Goal: Task Accomplishment & Management: Manage account settings

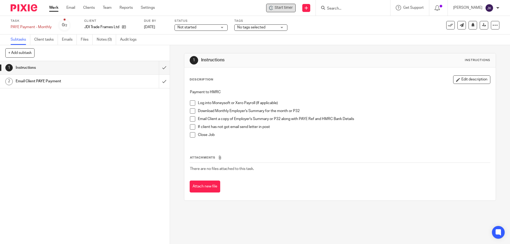
click at [277, 6] on span "Start timer" at bounding box center [283, 8] width 18 height 6
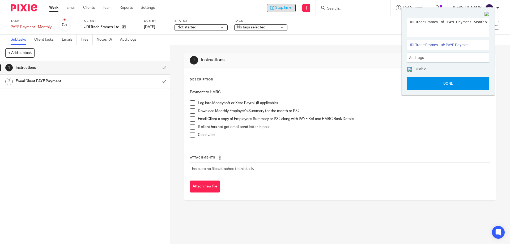
click at [434, 83] on button "Done" at bounding box center [448, 83] width 82 height 13
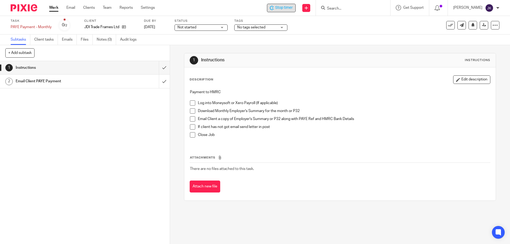
click at [190, 104] on span at bounding box center [192, 102] width 5 height 5
click at [191, 114] on li "Download Monthly Employer's Summary for the month or P32" at bounding box center [340, 112] width 300 height 8
click at [187, 110] on div "Payment to HMRC Log into Moneysoft or Xero Payroll (If applicable) Download Mon…" at bounding box center [339, 115] width 305 height 57
click at [190, 114] on li "Download Monthly Employer's Summary for the month or P32" at bounding box center [340, 112] width 300 height 8
click at [192, 112] on span at bounding box center [192, 110] width 5 height 5
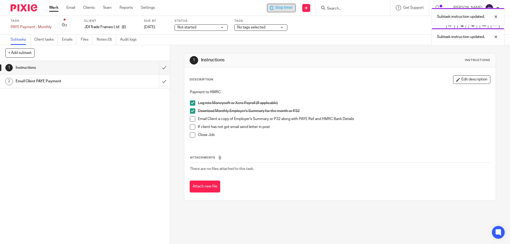
click at [193, 120] on span at bounding box center [192, 118] width 5 height 5
click at [190, 128] on span at bounding box center [192, 126] width 5 height 5
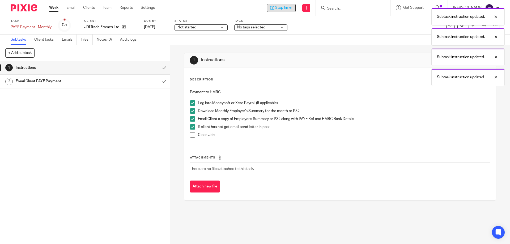
click at [190, 134] on span at bounding box center [192, 134] width 5 height 5
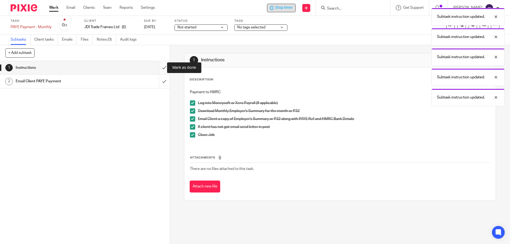
click at [157, 70] on input "submit" at bounding box center [85, 67] width 170 height 13
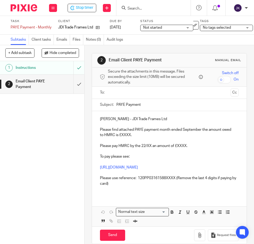
click at [125, 135] on p "Please find attached PAYE payment month ended September the amount owed to HMRC…" at bounding box center [169, 132] width 139 height 11
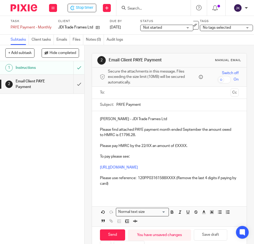
click at [180, 145] on p "Please pay HMRC by the 22/XX an amount of £XXXX." at bounding box center [169, 145] width 139 height 5
click at [150, 145] on p "Please pay HMRC by the 22/XX an amount of £1796.28." at bounding box center [169, 145] width 139 height 5
click at [174, 176] on p "Please use reference: 120PP03161588XXXX (Remove the last 4 digits if paying by …" at bounding box center [169, 180] width 139 height 11
click at [158, 163] on p at bounding box center [169, 161] width 139 height 5
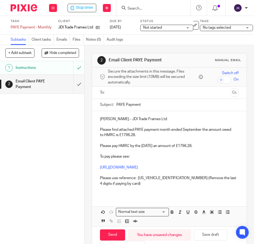
click at [112, 91] on input "text" at bounding box center [169, 92] width 119 height 6
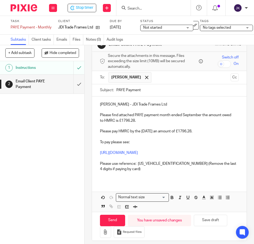
scroll to position [24, 0]
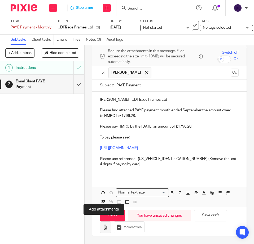
click at [103, 225] on icon "button" at bounding box center [105, 226] width 5 height 5
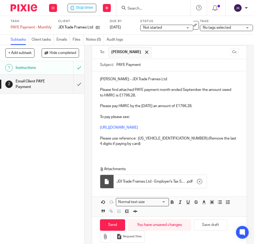
scroll to position [54, 0]
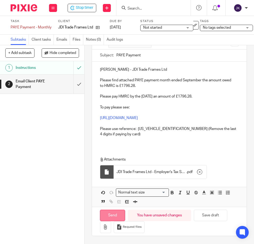
click at [106, 214] on input "Send" at bounding box center [112, 214] width 25 height 11
type input "Sent"
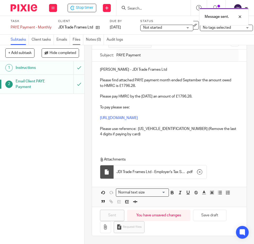
click at [79, 38] on link "Files" at bounding box center [78, 39] width 11 height 10
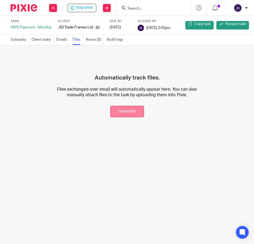
click at [123, 111] on button "Upload file" at bounding box center [127, 111] width 34 height 11
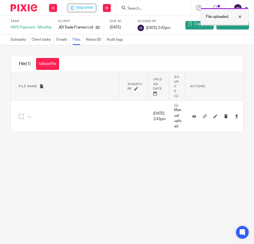
click at [237, 18] on div at bounding box center [236, 17] width 14 height 6
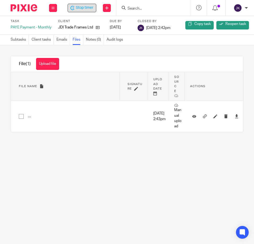
click at [83, 8] on span "Stop timer" at bounding box center [85, 8] width 18 height 6
click at [15, 37] on link "Subtasks" at bounding box center [20, 39] width 18 height 10
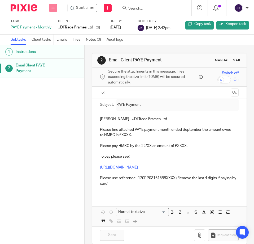
click at [56, 8] on button at bounding box center [53, 8] width 8 height 8
click at [51, 24] on link "Work" at bounding box center [50, 26] width 9 height 4
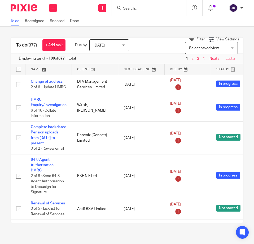
click at [189, 40] on icon at bounding box center [191, 39] width 5 height 5
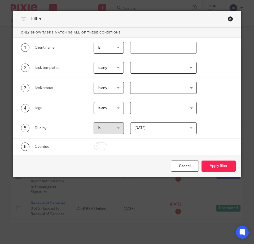
click at [140, 70] on div at bounding box center [163, 68] width 67 height 12
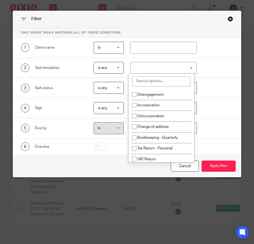
click at [139, 84] on input "search" at bounding box center [161, 81] width 58 height 10
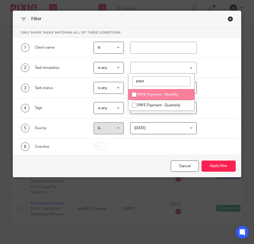
type input "paye"
click at [155, 94] on span "PAYE Payment - Monthly" at bounding box center [157, 95] width 41 height 4
checkbox input "true"
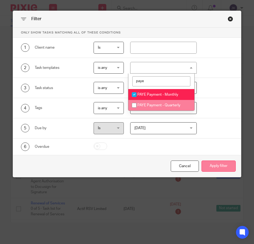
click at [205, 166] on button "Apply filter" at bounding box center [219, 165] width 34 height 11
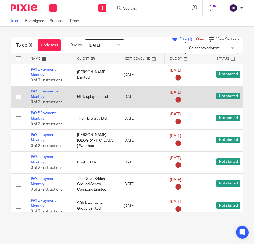
click at [37, 92] on link "PAYE Payment - Monthly" at bounding box center [44, 93] width 27 height 9
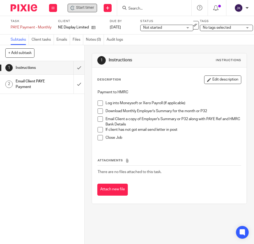
click at [85, 9] on span "Start timer" at bounding box center [85, 8] width 18 height 6
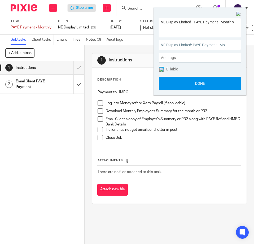
click at [182, 85] on button "Done" at bounding box center [200, 83] width 82 height 13
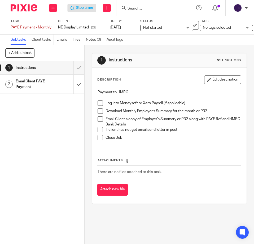
click at [98, 103] on span at bounding box center [100, 102] width 5 height 5
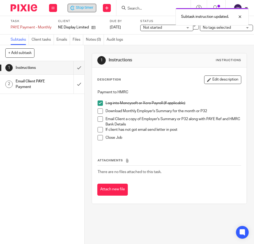
click at [99, 114] on li "Download Monthly Employer's Summary for the month or P32" at bounding box center [170, 112] width 144 height 8
click at [98, 110] on span at bounding box center [100, 110] width 5 height 5
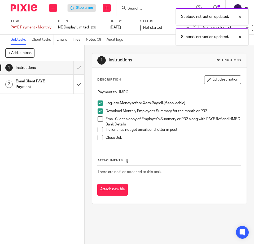
click at [98, 118] on span at bounding box center [100, 118] width 5 height 5
click at [100, 127] on span at bounding box center [100, 129] width 5 height 5
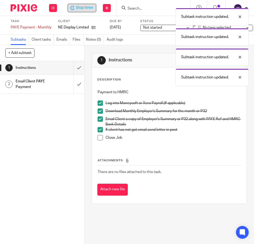
click at [101, 135] on span at bounding box center [100, 137] width 5 height 5
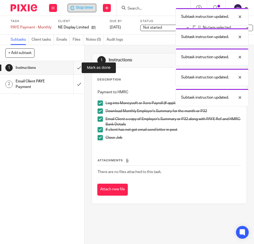
click at [74, 68] on input "submit" at bounding box center [42, 67] width 84 height 13
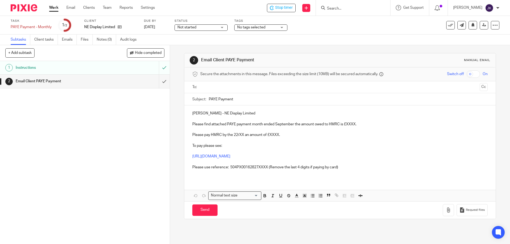
click at [229, 86] on input "text" at bounding box center [339, 87] width 275 height 6
click at [254, 92] on input "text" at bounding box center [362, 88] width 231 height 10
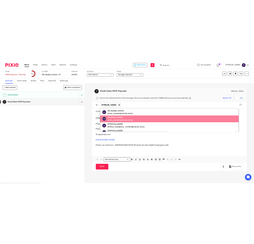
scroll to position [7, 0]
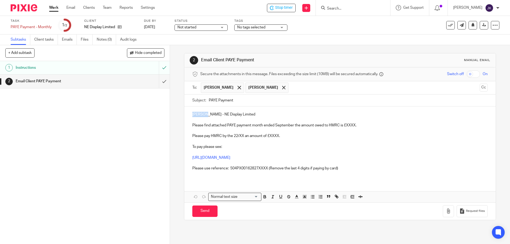
drag, startPoint x: 203, startPoint y: 115, endPoint x: 192, endPoint y: 115, distance: 11.2
click at [192, 115] on p "[PERSON_NAME] - NE Display Limited" at bounding box center [339, 114] width 295 height 5
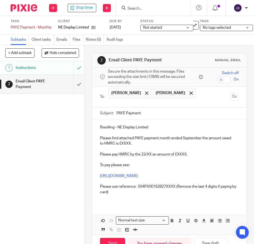
click at [124, 143] on p "Please find attached PAYE payment month ended September the amount owed to HMRC…" at bounding box center [169, 140] width 139 height 11
click at [181, 154] on p "Please pay HMRC by the 22/XX an amount of £XXXX." at bounding box center [169, 154] width 139 height 5
click at [174, 185] on p "Please use reference: 504PX00162827XXXX (Remove the last 4 digits if paying by …" at bounding box center [169, 189] width 139 height 11
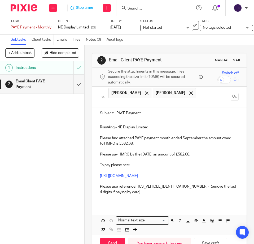
click at [189, 160] on p at bounding box center [169, 159] width 139 height 5
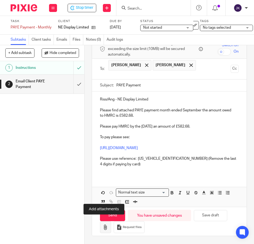
click at [104, 224] on icon "button" at bounding box center [105, 226] width 5 height 5
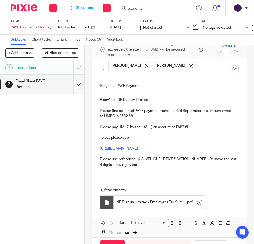
scroll to position [53, 0]
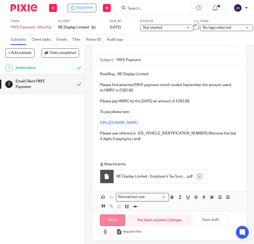
click at [109, 219] on input "Send" at bounding box center [112, 219] width 25 height 11
type input "Sent"
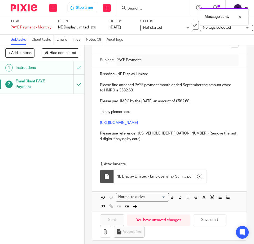
scroll to position [0, 0]
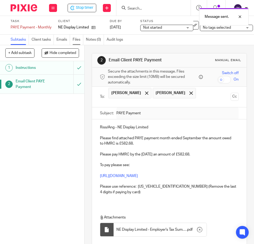
click at [79, 39] on link "Files" at bounding box center [78, 39] width 11 height 10
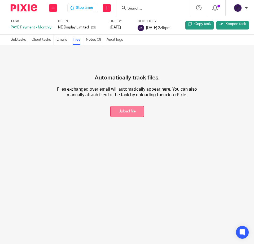
click at [120, 108] on button "Upload file" at bounding box center [127, 111] width 34 height 11
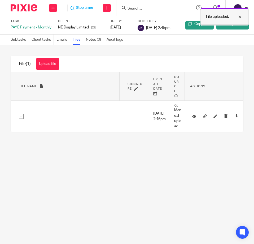
click at [240, 18] on div at bounding box center [236, 17] width 14 height 6
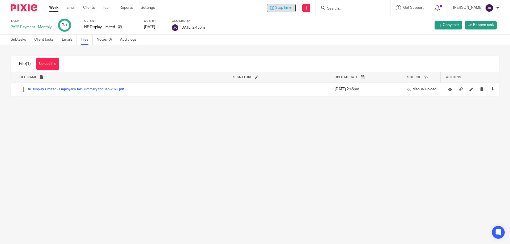
click at [254, 7] on span "Stop timer" at bounding box center [284, 8] width 18 height 6
click at [54, 7] on link "Work" at bounding box center [53, 7] width 9 height 5
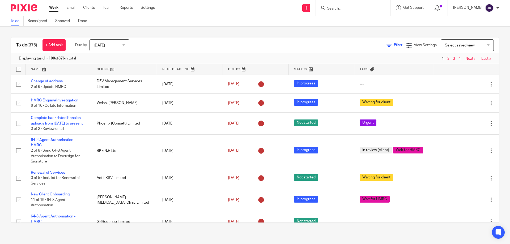
click at [386, 45] on icon at bounding box center [388, 45] width 5 height 5
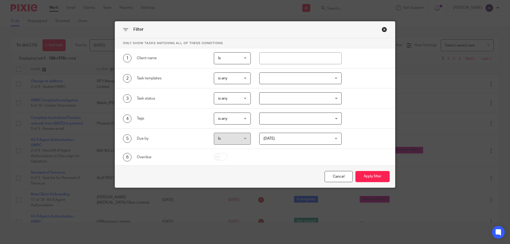
click at [275, 77] on div at bounding box center [300, 78] width 83 height 12
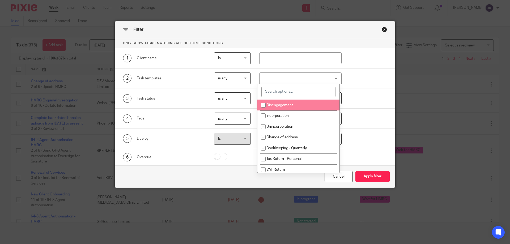
click at [278, 91] on input "search" at bounding box center [298, 92] width 74 height 10
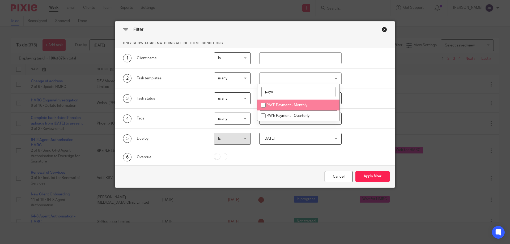
type input "paye"
click at [294, 106] on span "PAYE Payment - Monthly" at bounding box center [286, 105] width 41 height 4
checkbox input "true"
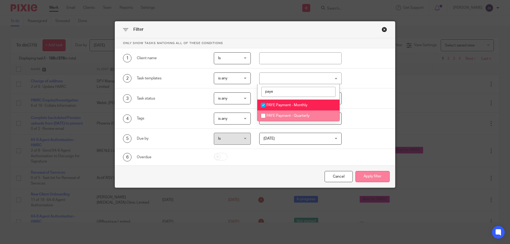
click at [369, 180] on button "Apply filter" at bounding box center [372, 176] width 34 height 11
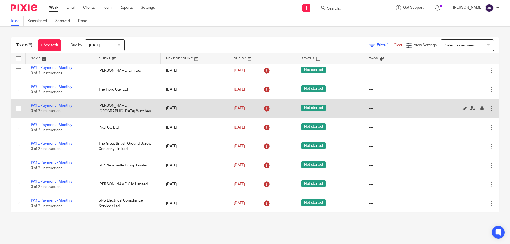
scroll to position [4, 0]
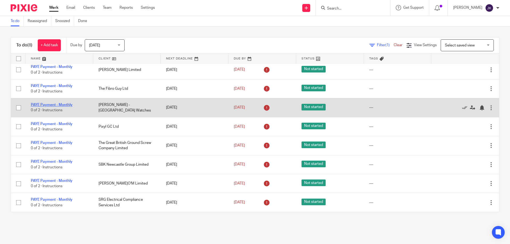
click at [49, 105] on link "PAYE Payment - Monthly" at bounding box center [52, 105] width 42 height 4
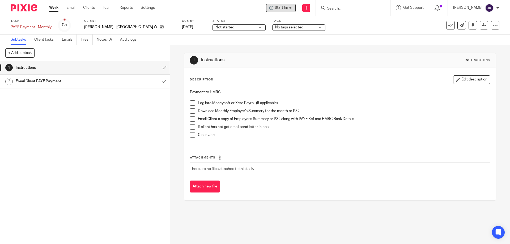
click at [292, 7] on span "Start timer" at bounding box center [283, 8] width 18 height 6
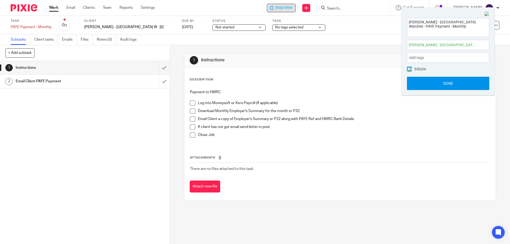
click at [438, 81] on button "Done" at bounding box center [448, 83] width 82 height 13
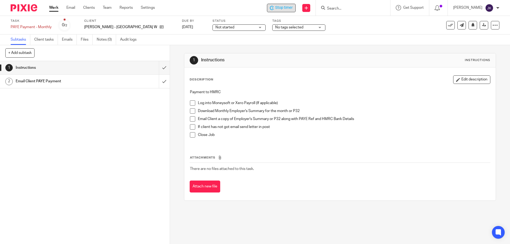
click at [191, 103] on span at bounding box center [192, 102] width 5 height 5
click at [191, 111] on span at bounding box center [192, 110] width 5 height 5
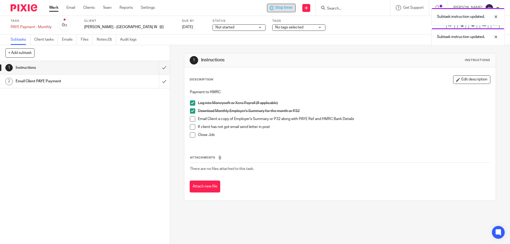
click at [191, 121] on span at bounding box center [192, 118] width 5 height 5
click at [192, 126] on span at bounding box center [192, 126] width 5 height 5
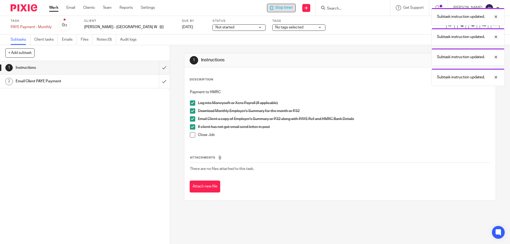
click at [193, 134] on span at bounding box center [192, 134] width 5 height 5
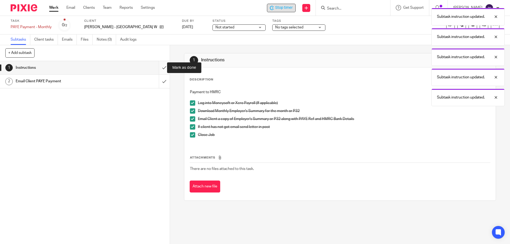
click at [161, 66] on input "submit" at bounding box center [85, 67] width 170 height 13
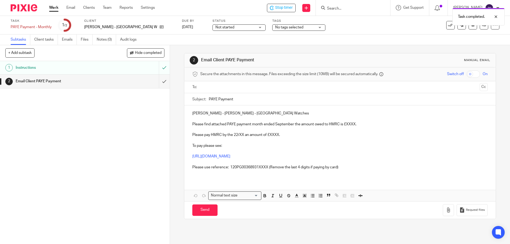
click at [217, 84] on input "text" at bounding box center [339, 87] width 275 height 6
drag, startPoint x: 202, startPoint y: 115, endPoint x: 226, endPoint y: 116, distance: 23.9
click at [226, 116] on p "[PERSON_NAME] - [PERSON_NAME] - [GEOGRAPHIC_DATA] Watches" at bounding box center [339, 114] width 295 height 5
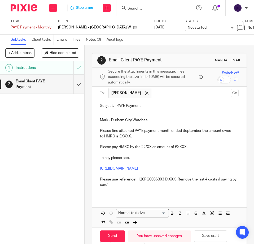
click at [121, 137] on p "Please find attached PAYE payment month ended September the amount owed to HMRC…" at bounding box center [169, 133] width 139 height 11
click at [179, 145] on p "Please pay HMRC by the 22/XX an amount of £XXXX." at bounding box center [169, 146] width 139 height 5
click at [150, 146] on p "Please pay HMRC by the 22/XX an amount of £183.43." at bounding box center [169, 146] width 139 height 5
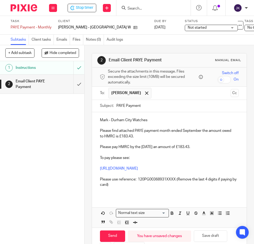
click at [174, 179] on p "Please use reference: 120PG00368931XXXX (Remove the last 4 digits if paying by …" at bounding box center [169, 181] width 139 height 11
click at [171, 159] on p "To pay please see:" at bounding box center [169, 157] width 139 height 5
click at [168, 135] on p "Please find attached PAYE payment month ended September the amount owed to HMRC…" at bounding box center [169, 133] width 139 height 11
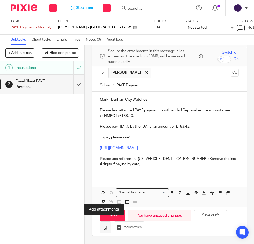
click at [105, 224] on icon "button" at bounding box center [105, 226] width 5 height 5
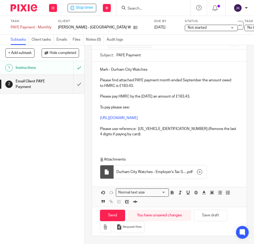
scroll to position [54, 0]
click at [109, 211] on input "Send" at bounding box center [112, 214] width 25 height 11
type input "Sent"
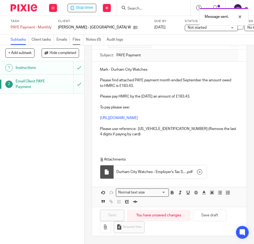
click at [75, 40] on link "Files" at bounding box center [78, 39] width 11 height 10
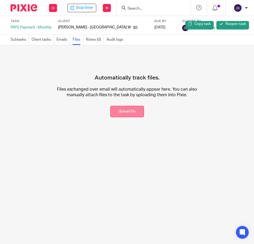
click at [127, 113] on button "Upload file" at bounding box center [127, 111] width 34 height 11
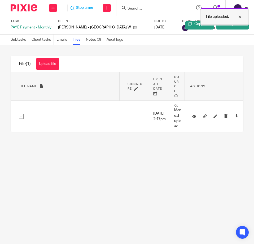
click at [241, 19] on div at bounding box center [236, 17] width 14 height 6
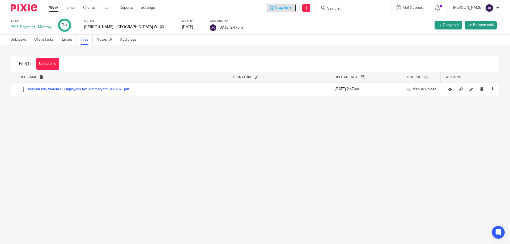
click at [254, 8] on span "Stop timer" at bounding box center [284, 8] width 18 height 6
click at [53, 7] on link "Work" at bounding box center [53, 7] width 9 height 5
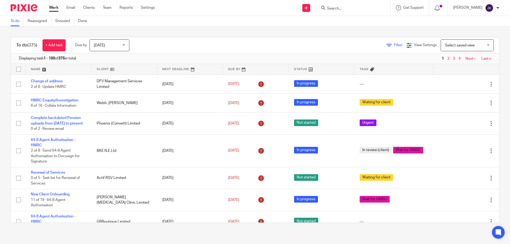
click at [394, 45] on span "Filter" at bounding box center [398, 45] width 8 height 4
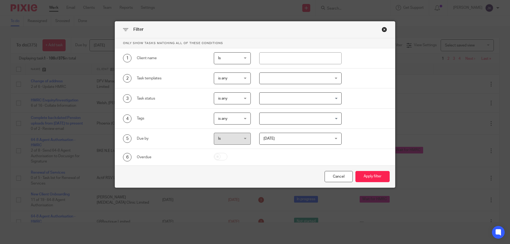
click at [284, 80] on div at bounding box center [300, 78] width 83 height 12
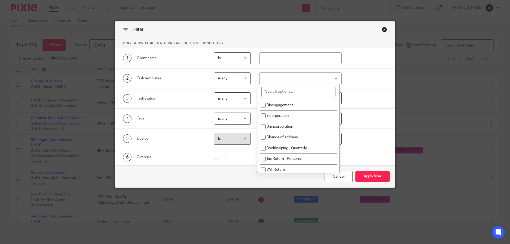
click at [278, 96] on input "search" at bounding box center [298, 92] width 74 height 10
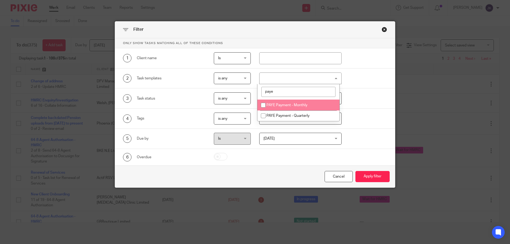
type input "paye"
click at [290, 106] on span "PAYE Payment - Monthly" at bounding box center [286, 105] width 41 height 4
checkbox input "true"
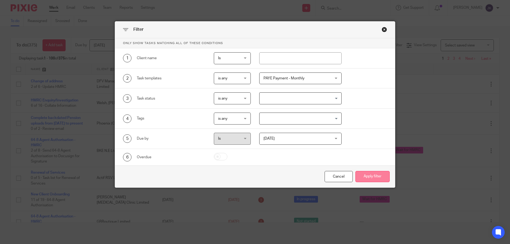
click at [367, 173] on button "Apply filter" at bounding box center [372, 176] width 34 height 11
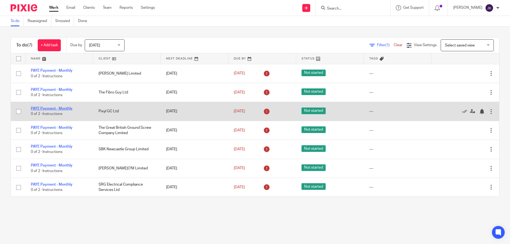
click at [48, 109] on link "PAYE Payment - Monthly" at bounding box center [52, 109] width 42 height 4
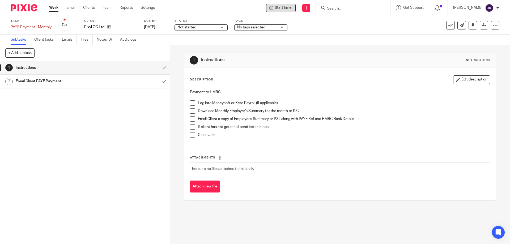
click at [280, 7] on span "Start timer" at bounding box center [283, 8] width 18 height 6
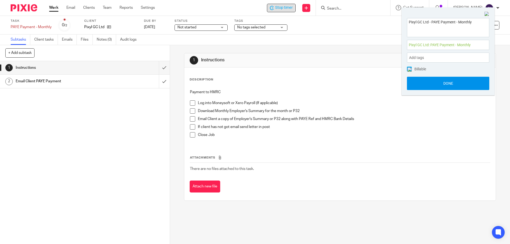
click at [439, 80] on button "Done" at bounding box center [448, 83] width 82 height 13
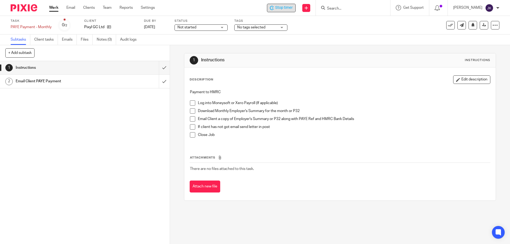
click at [193, 101] on span at bounding box center [192, 102] width 5 height 5
click at [193, 110] on span at bounding box center [192, 110] width 5 height 5
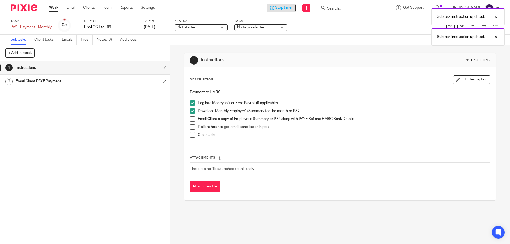
click at [191, 120] on span at bounding box center [192, 118] width 5 height 5
click at [193, 125] on span at bounding box center [192, 126] width 5 height 5
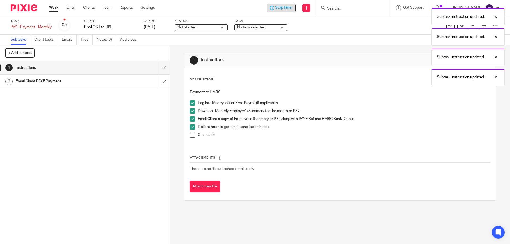
click at [192, 133] on span at bounding box center [192, 134] width 5 height 5
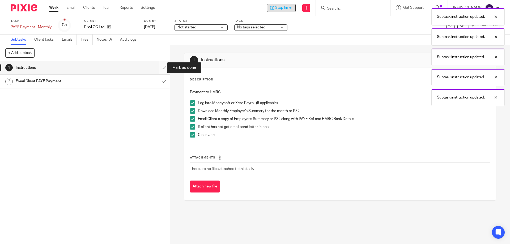
click at [162, 69] on input "submit" at bounding box center [85, 67] width 170 height 13
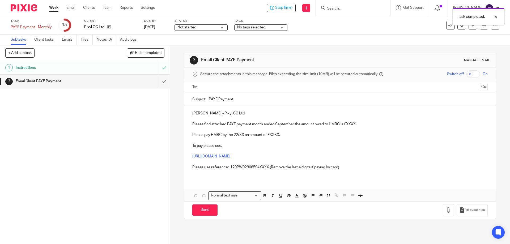
click at [228, 87] on input "text" at bounding box center [339, 87] width 275 height 6
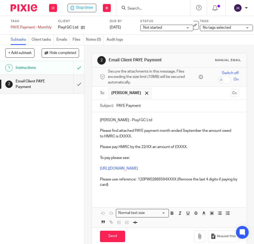
click at [121, 135] on p "Please find attached PAYE payment month ended September the amount owed to HMRC…" at bounding box center [169, 133] width 139 height 11
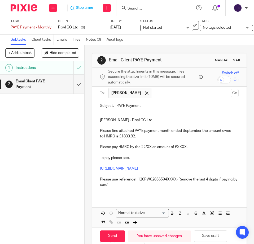
click at [179, 148] on p "Please pay HMRC by the 22/XX an amount of £XXXX." at bounding box center [169, 146] width 139 height 5
click at [150, 146] on p "Please pay HMRC by the 22/XX an amount of £1833.82." at bounding box center [169, 146] width 139 height 5
click at [176, 179] on p "Please use reference: 120PW02866594XXXX (Remove the last 4 digits if paying by …" at bounding box center [169, 181] width 139 height 11
click at [173, 159] on p "To pay please see:" at bounding box center [169, 157] width 139 height 5
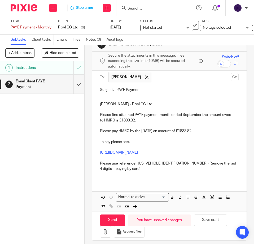
scroll to position [24, 0]
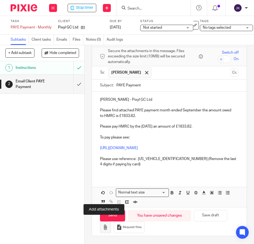
click at [105, 225] on icon "button" at bounding box center [105, 226] width 5 height 5
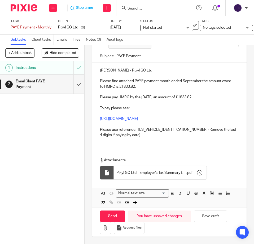
scroll to position [54, 0]
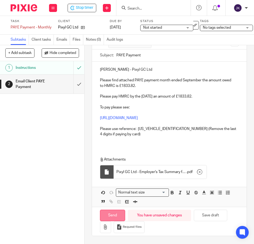
click at [106, 212] on input "Send" at bounding box center [112, 214] width 25 height 11
type input "Sent"
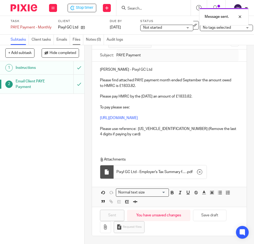
click at [79, 39] on link "Files" at bounding box center [78, 39] width 11 height 10
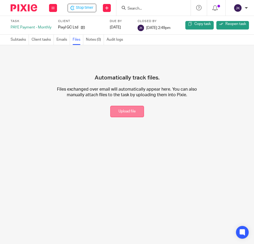
click at [121, 116] on button "Upload file" at bounding box center [127, 111] width 34 height 11
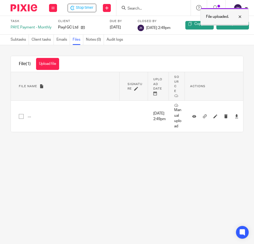
drag, startPoint x: 239, startPoint y: 16, endPoint x: 233, endPoint y: 17, distance: 6.2
click at [239, 16] on div at bounding box center [236, 17] width 14 height 6
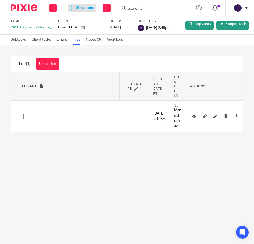
click at [91, 8] on span "Stop timer" at bounding box center [85, 8] width 18 height 6
click at [55, 8] on button at bounding box center [53, 8] width 8 height 8
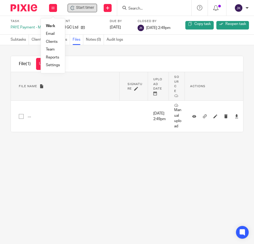
click at [54, 24] on link "Work" at bounding box center [50, 26] width 9 height 4
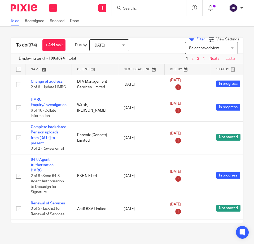
click at [197, 39] on span "Filter" at bounding box center [201, 39] width 8 height 4
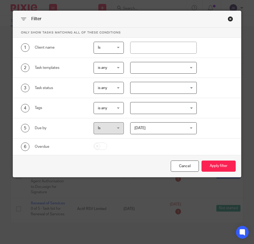
click at [141, 68] on div at bounding box center [163, 68] width 67 height 12
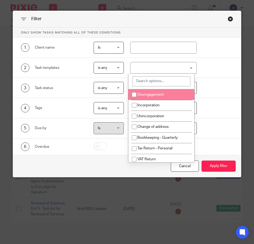
click at [143, 81] on input "search" at bounding box center [161, 81] width 58 height 10
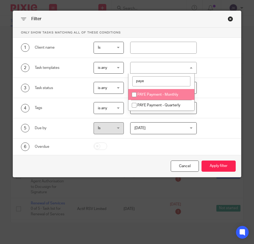
type input "paye"
click at [144, 90] on li "PAYE Payment - Monthly" at bounding box center [161, 94] width 66 height 11
checkbox input "true"
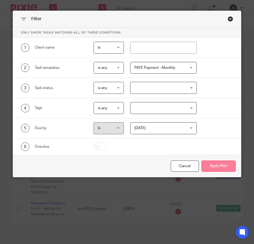
click at [220, 166] on button "Apply filter" at bounding box center [219, 165] width 34 height 11
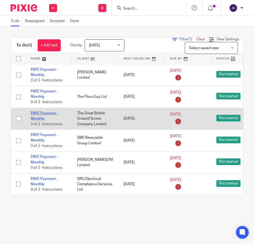
click at [44, 112] on link "PAYE Payment - Monthly" at bounding box center [44, 115] width 27 height 9
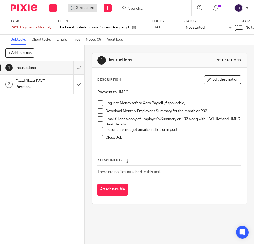
click at [90, 9] on span "Start timer" at bounding box center [85, 8] width 18 height 6
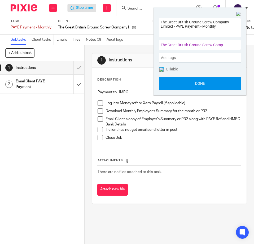
click at [201, 83] on button "Done" at bounding box center [200, 83] width 82 height 13
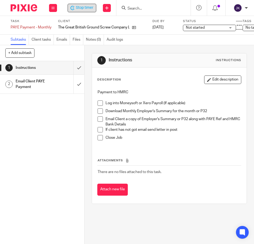
click at [100, 101] on span at bounding box center [100, 102] width 5 height 5
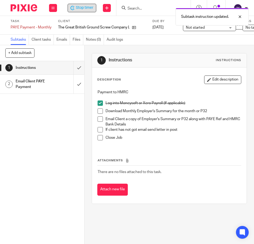
click at [98, 108] on span at bounding box center [100, 110] width 5 height 5
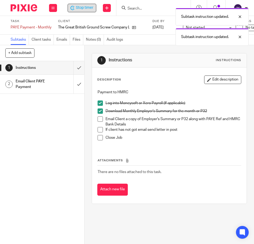
click at [99, 119] on span at bounding box center [100, 118] width 5 height 5
click at [98, 129] on span at bounding box center [100, 129] width 5 height 5
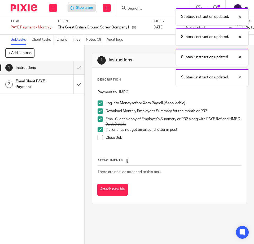
click at [100, 136] on span at bounding box center [100, 137] width 5 height 5
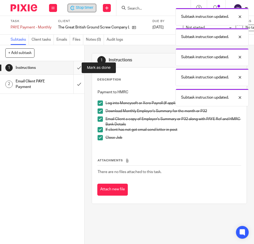
click at [73, 66] on input "submit" at bounding box center [42, 67] width 84 height 13
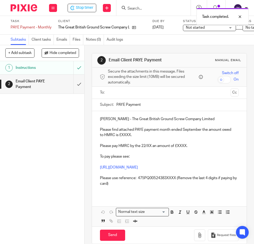
click at [117, 91] on input "text" at bounding box center [169, 92] width 119 height 6
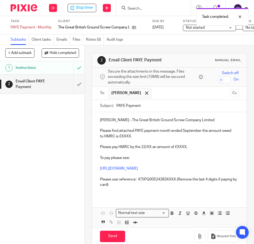
click at [100, 119] on p "Peter - The Great British Ground Screw Company Limited" at bounding box center [169, 119] width 139 height 5
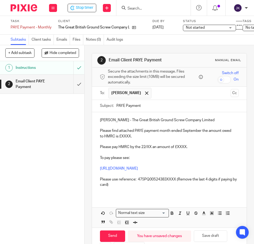
click at [123, 136] on p "Please find attached PAYE payment month ended September the amount owed to HMRC…" at bounding box center [169, 133] width 139 height 11
click at [125, 136] on p "Please find attached PAYE payment month ended September the amount owed to HMRC…" at bounding box center [169, 133] width 139 height 11
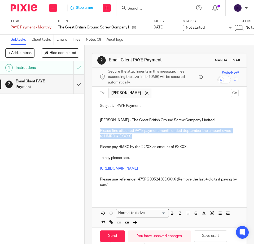
click at [125, 136] on p "Please find attached PAYE payment month ended September the amount owed to HMRC…" at bounding box center [169, 133] width 139 height 11
click at [129, 136] on p "Please find attached PAYE payment month ended September the amount owed to HMRC…" at bounding box center [169, 133] width 139 height 11
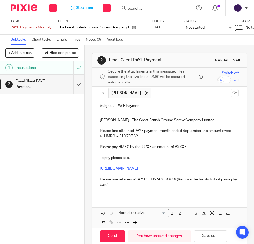
click at [179, 146] on p "Please pay HMRC by the 22/XX an amount of £XXXX." at bounding box center [169, 146] width 139 height 5
click at [150, 146] on p "Please pay HMRC by the 22/XX an amount of £10,797.62." at bounding box center [169, 146] width 139 height 5
click at [175, 178] on p "Please use reference: 475PQ00524383XXXX (Remove the last 4 digits if paying by …" at bounding box center [169, 181] width 139 height 11
click at [181, 157] on p "To pay please see:" at bounding box center [169, 157] width 139 height 5
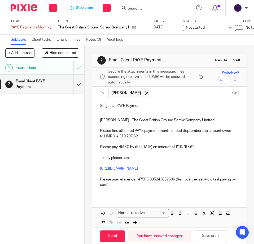
scroll to position [24, 0]
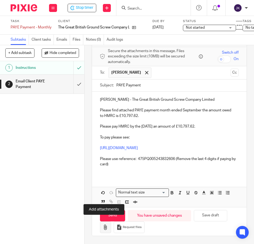
click at [103, 224] on icon "button" at bounding box center [105, 226] width 5 height 5
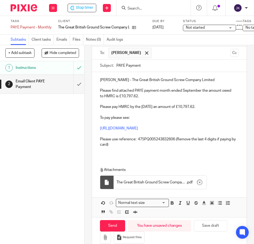
scroll to position [54, 0]
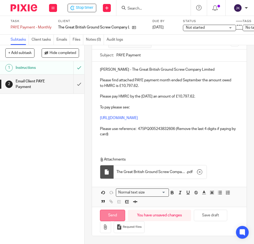
click at [110, 214] on input "Send" at bounding box center [112, 214] width 25 height 11
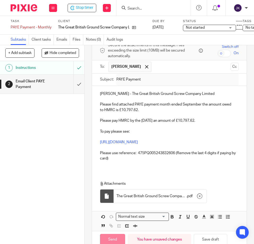
scroll to position [0, 0]
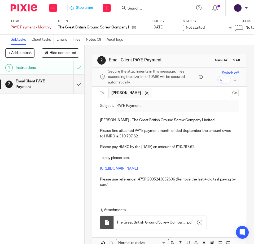
type input "Sent"
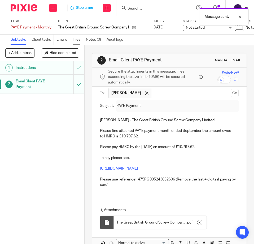
click link "Files"
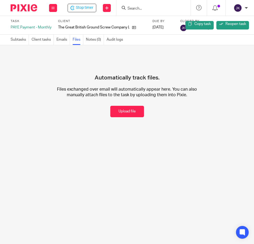
click at [119, 111] on button "Upload file" at bounding box center [127, 111] width 34 height 11
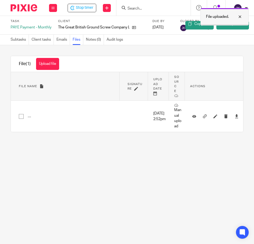
click at [238, 15] on div at bounding box center [236, 17] width 14 height 6
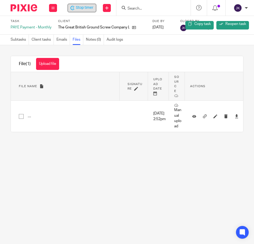
click at [83, 11] on div "Stop timer" at bounding box center [82, 8] width 29 height 8
click at [54, 11] on button at bounding box center [53, 8] width 8 height 8
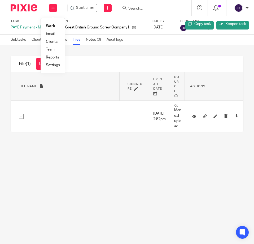
click at [56, 25] on li "Work" at bounding box center [53, 26] width 14 height 8
click at [48, 26] on link "Work" at bounding box center [50, 26] width 9 height 4
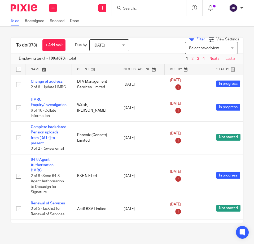
click at [189, 39] on icon at bounding box center [191, 39] width 5 height 5
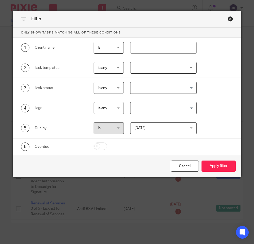
click at [146, 71] on div at bounding box center [163, 68] width 67 height 12
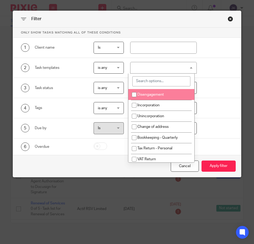
click at [149, 81] on input "search" at bounding box center [161, 81] width 58 height 10
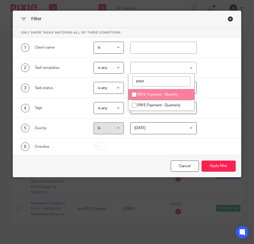
type input "paye"
click at [148, 95] on span "PAYE Payment - Monthly" at bounding box center [157, 95] width 41 height 4
checkbox input "true"
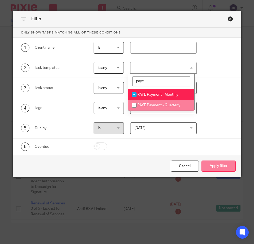
click at [223, 165] on button "Apply filter" at bounding box center [219, 165] width 34 height 11
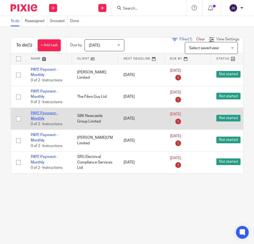
click at [38, 111] on link "PAYE Payment - Monthly" at bounding box center [44, 115] width 27 height 9
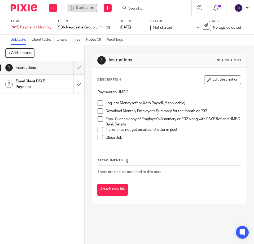
click at [86, 5] on div "Start timer" at bounding box center [82, 8] width 29 height 8
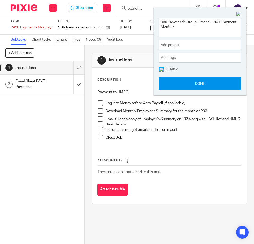
click at [195, 85] on button "Done" at bounding box center [200, 83] width 82 height 13
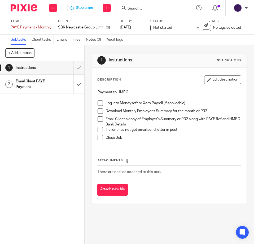
click at [98, 105] on span at bounding box center [100, 102] width 5 height 5
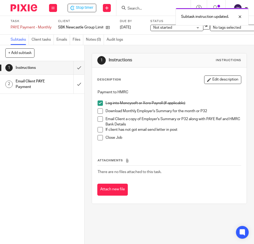
click at [99, 110] on span at bounding box center [100, 110] width 5 height 5
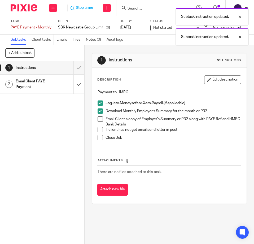
click at [98, 120] on span at bounding box center [100, 118] width 5 height 5
click at [99, 128] on span at bounding box center [100, 129] width 5 height 5
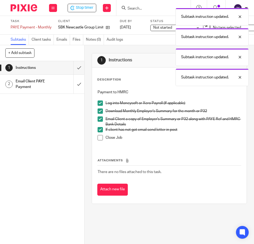
click at [98, 138] on span at bounding box center [100, 137] width 5 height 5
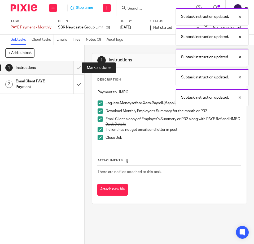
click at [74, 69] on input "submit" at bounding box center [42, 67] width 84 height 13
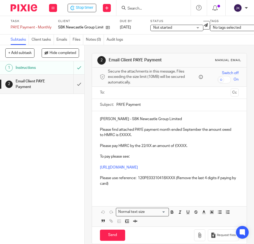
click at [123, 134] on p "Please find attached PAYE payment month ended September the amount owed to HMRC…" at bounding box center [169, 132] width 139 height 11
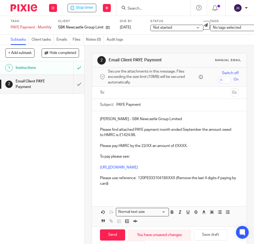
click at [180, 145] on p "Please pay HMRC by the 22/XX an amount of £XXXX." at bounding box center [169, 145] width 139 height 5
click at [151, 146] on p "Please pay HMRC by the 22/XX an amount of £1424.98." at bounding box center [169, 145] width 139 height 5
click at [174, 178] on p "Please use reference: 120PE03310418XXXX (Remove the last 4 digits if paying by …" at bounding box center [169, 180] width 139 height 11
click at [155, 159] on p at bounding box center [169, 161] width 139 height 5
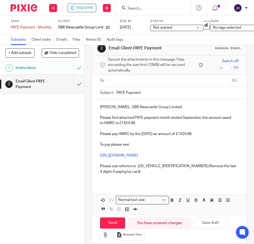
scroll to position [23, 0]
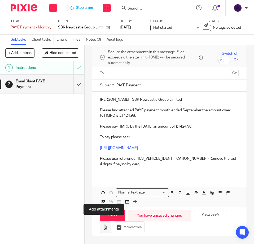
click at [106, 224] on icon "button" at bounding box center [105, 226] width 5 height 5
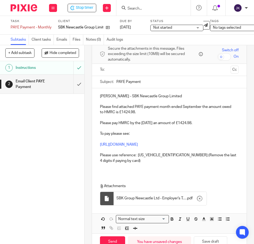
scroll to position [0, 0]
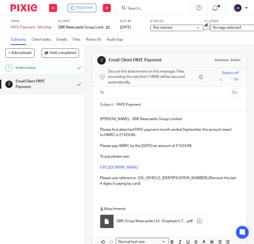
click at [120, 90] on input "text" at bounding box center [169, 92] width 119 height 6
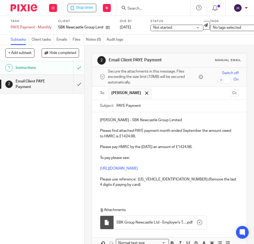
click at [155, 94] on input "text" at bounding box center [191, 93] width 75 height 10
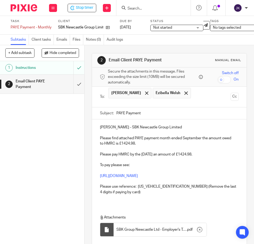
click at [110, 126] on p "Steven - SBK Newcastle Group Limited" at bounding box center [169, 126] width 139 height 5
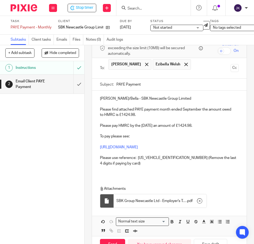
scroll to position [62, 0]
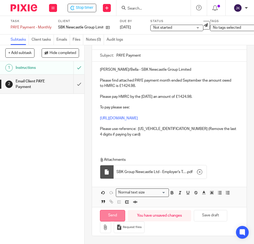
click at [117, 210] on input "Send" at bounding box center [112, 215] width 25 height 11
type input "Sent"
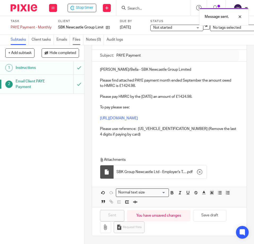
click at [79, 38] on link "Files" at bounding box center [78, 39] width 11 height 10
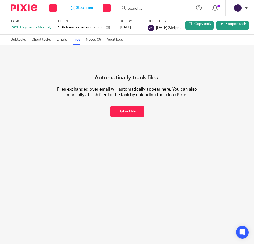
click at [124, 114] on button "Upload file" at bounding box center [127, 111] width 34 height 11
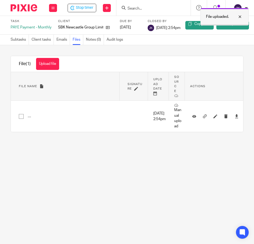
drag, startPoint x: 238, startPoint y: 15, endPoint x: 222, endPoint y: 14, distance: 15.9
click at [238, 15] on div at bounding box center [236, 17] width 14 height 6
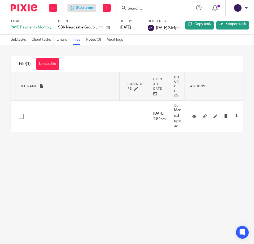
click at [79, 7] on span "Stop timer" at bounding box center [85, 8] width 18 height 6
click at [52, 7] on icon at bounding box center [52, 7] width 3 height 3
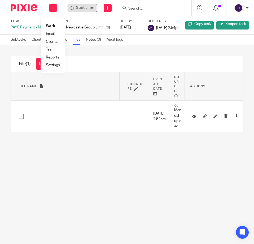
click at [51, 26] on link "Work" at bounding box center [50, 26] width 9 height 4
